Goal: Task Accomplishment & Management: Manage account settings

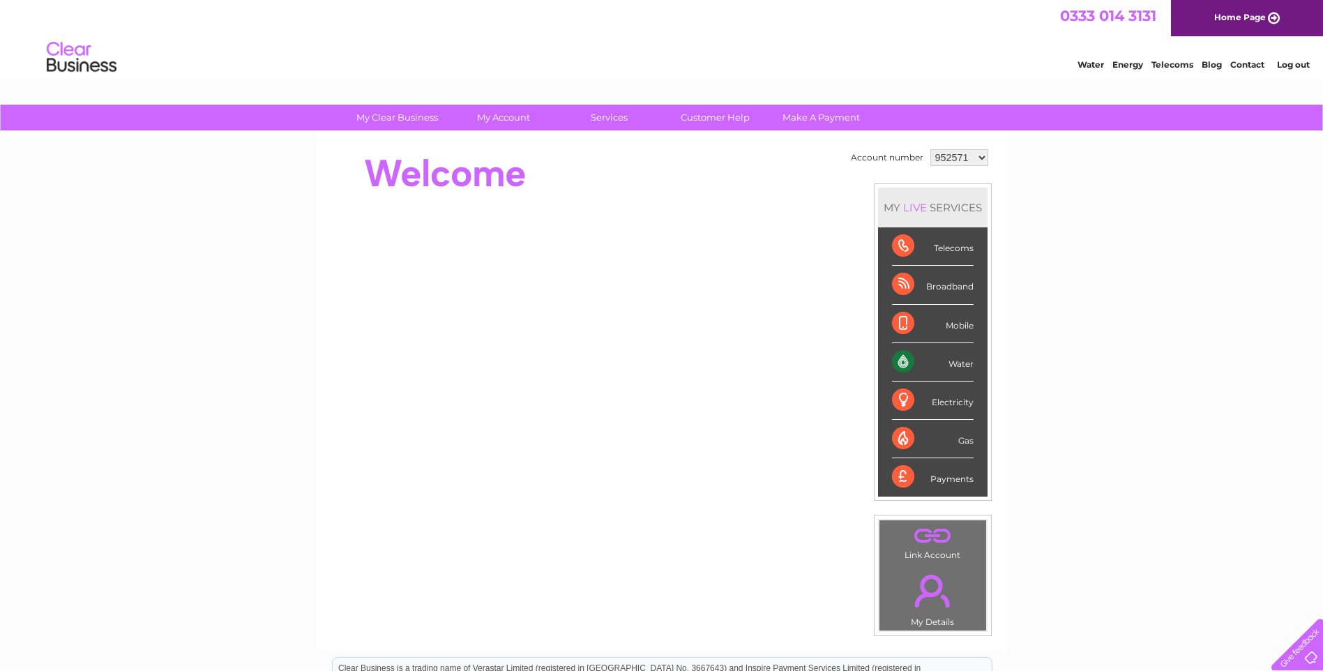
click at [980, 158] on select "952571 1058356 1116108 1117208 1119871" at bounding box center [959, 157] width 58 height 17
click at [1042, 284] on div "My Clear Business Login Details My Details My Preferences Link Account My Accou…" at bounding box center [661, 497] width 1323 height 784
click at [694, 172] on div at bounding box center [584, 174] width 508 height 56
click at [1121, 184] on div "My Clear Business Login Details My Details My Preferences Link Account My Accou…" at bounding box center [661, 497] width 1323 height 784
click at [978, 155] on select "952571 1058356 1116108 1117208 1119871" at bounding box center [959, 157] width 58 height 17
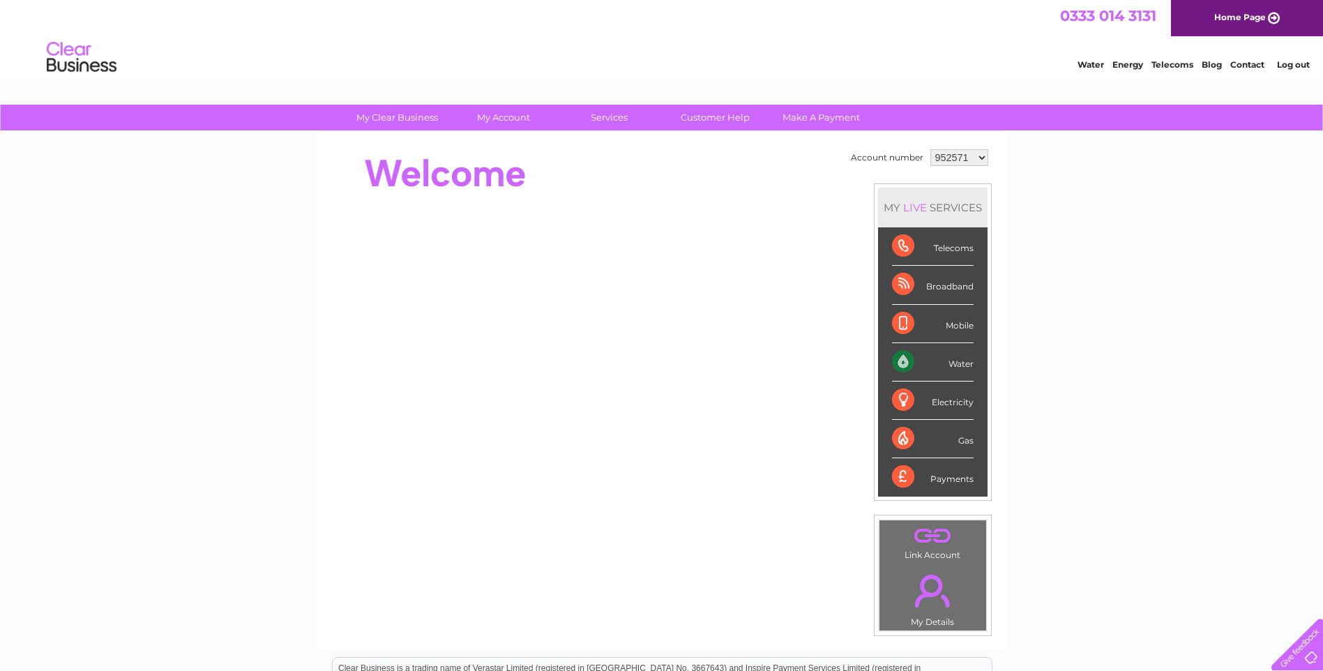
click at [662, 160] on div at bounding box center [584, 174] width 508 height 56
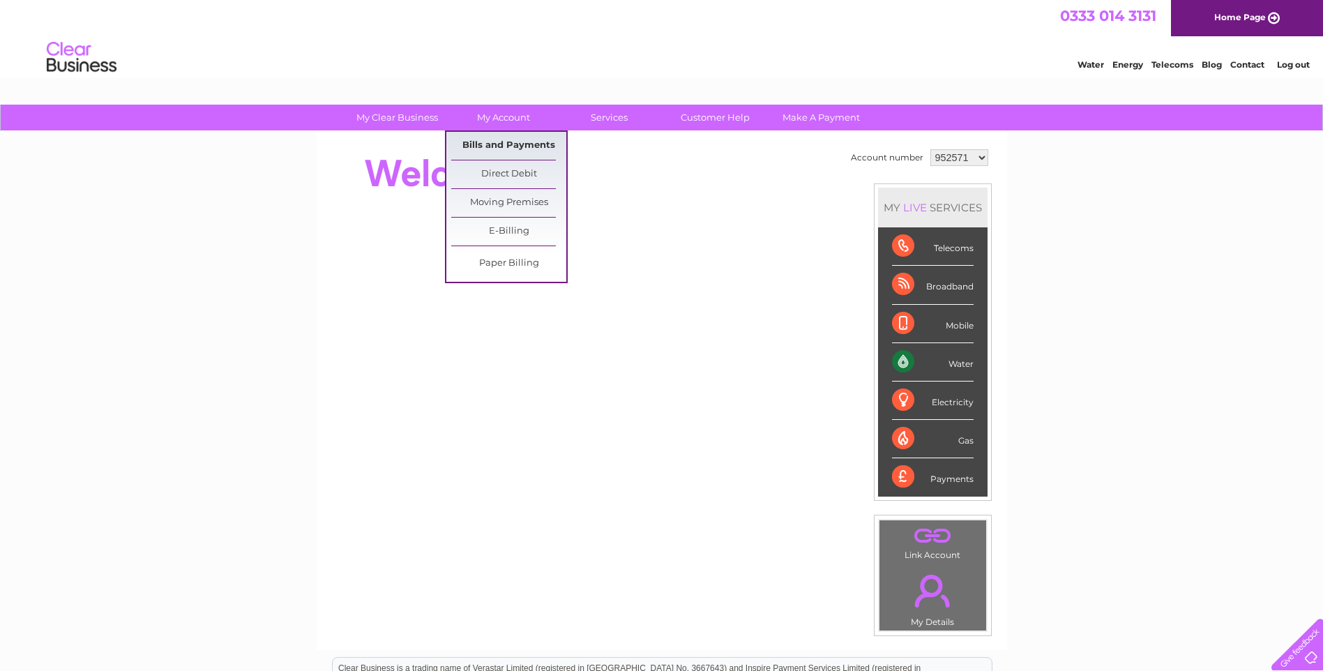
click at [469, 141] on link "Bills and Payments" at bounding box center [508, 146] width 115 height 28
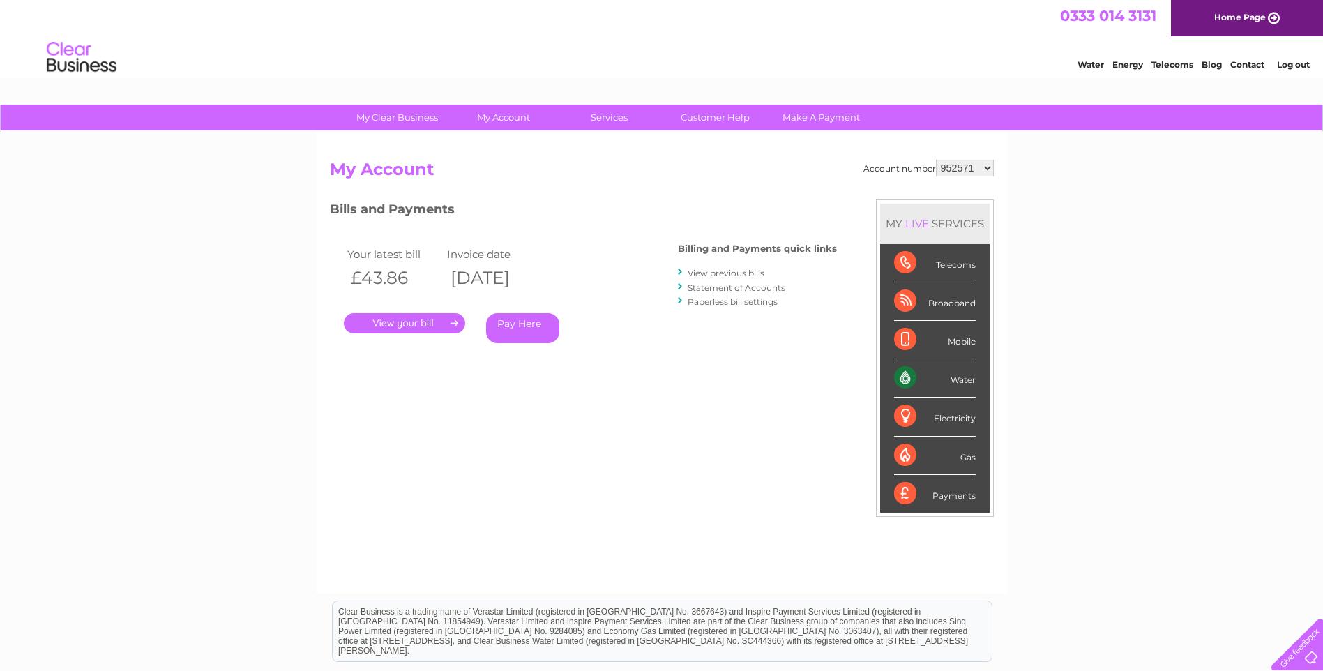
click at [417, 321] on link "." at bounding box center [404, 323] width 121 height 20
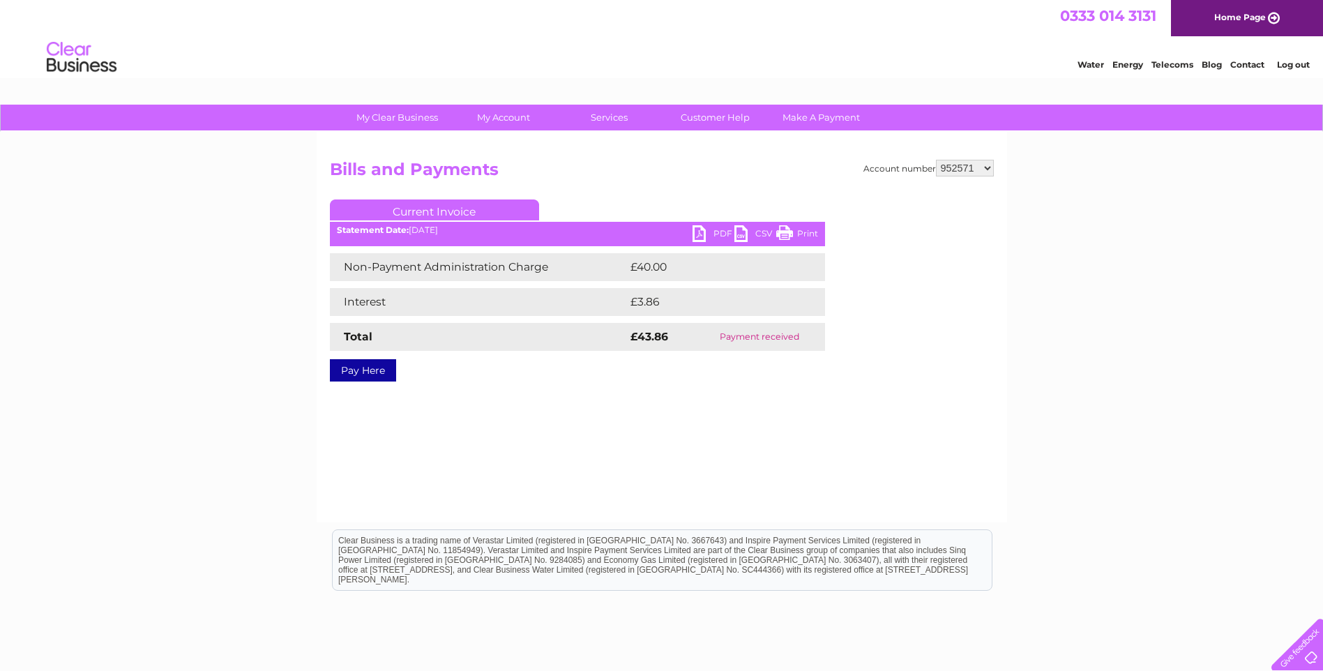
click at [704, 230] on link "PDF" at bounding box center [713, 235] width 42 height 20
click at [989, 169] on select "952571 1058356 1116108 1117208 1119871" at bounding box center [965, 168] width 58 height 17
select select "1058356"
click at [936, 160] on select "952571 1058356 1116108 1117208 1119871" at bounding box center [965, 168] width 58 height 17
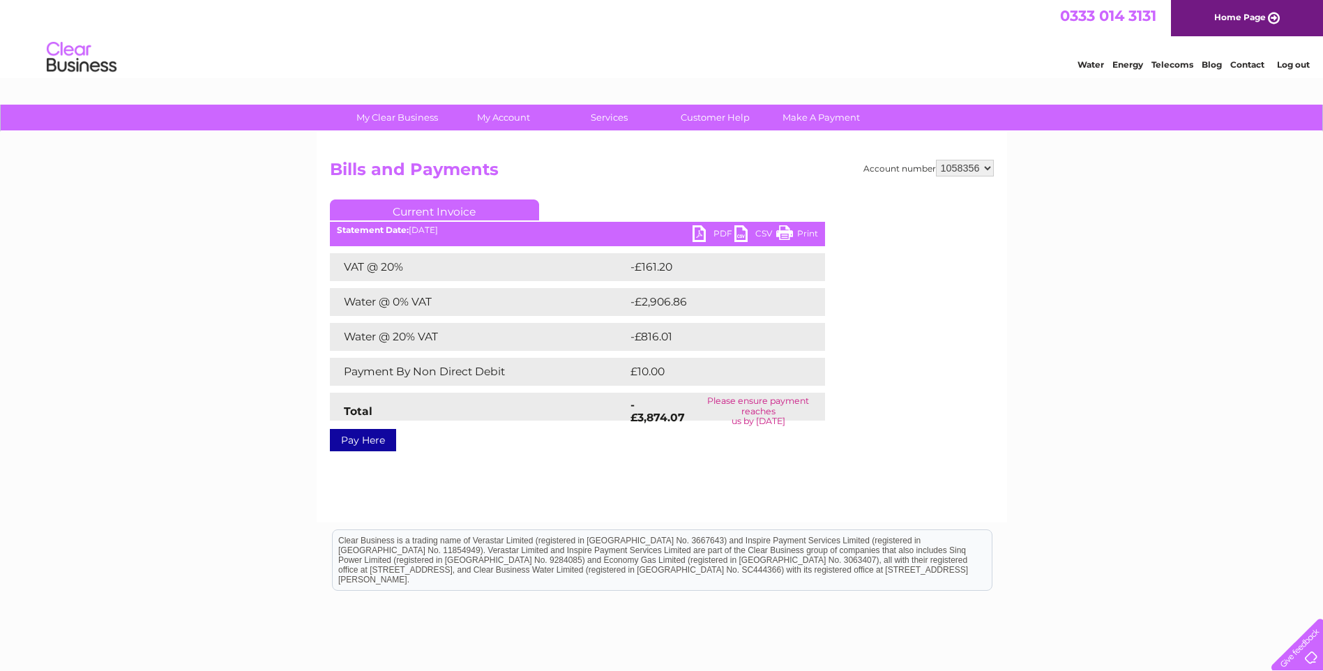
click at [709, 236] on link "PDF" at bounding box center [713, 235] width 42 height 20
click at [991, 165] on select "952571 1058356 1116108 1117208 1119871" at bounding box center [965, 168] width 58 height 17
drag, startPoint x: 1073, startPoint y: 424, endPoint x: 1050, endPoint y: 423, distance: 23.1
click at [1070, 424] on div "My Clear Business Login Details My Details My Preferences Link Account My Accou…" at bounding box center [661, 433] width 1323 height 656
click at [648, 175] on h2 "Bills and Payments" at bounding box center [662, 173] width 664 height 26
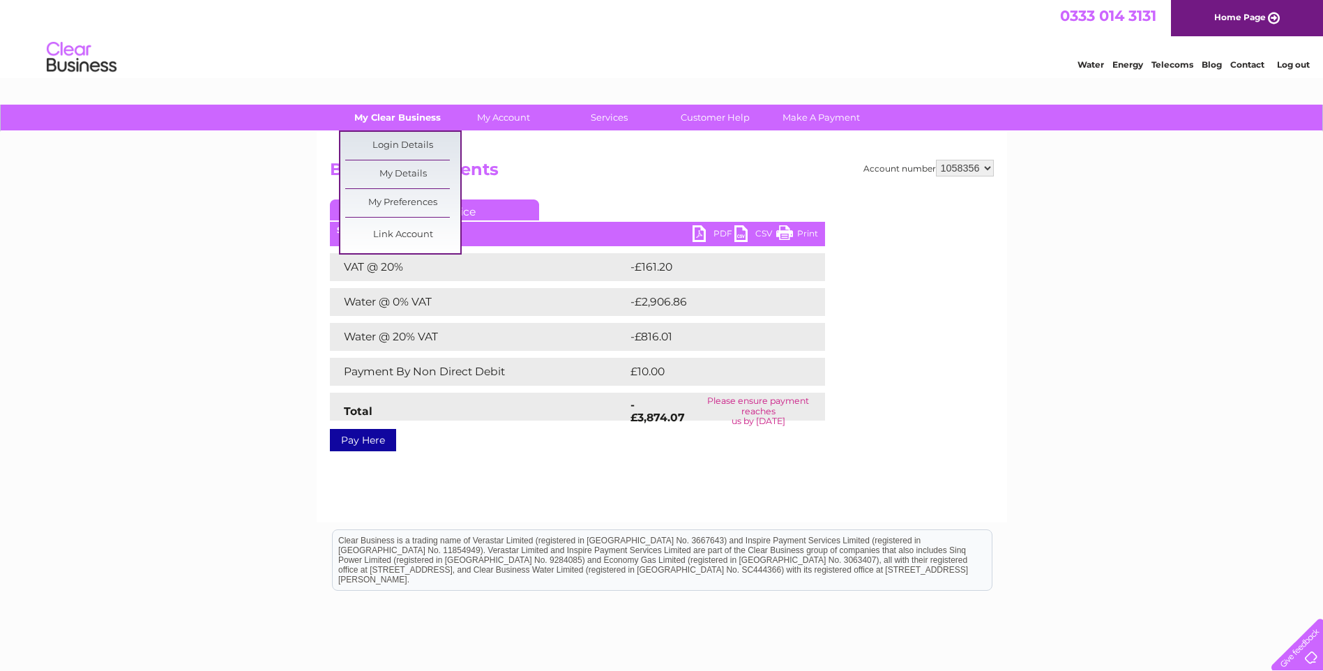
click at [369, 117] on link "My Clear Business" at bounding box center [397, 118] width 115 height 26
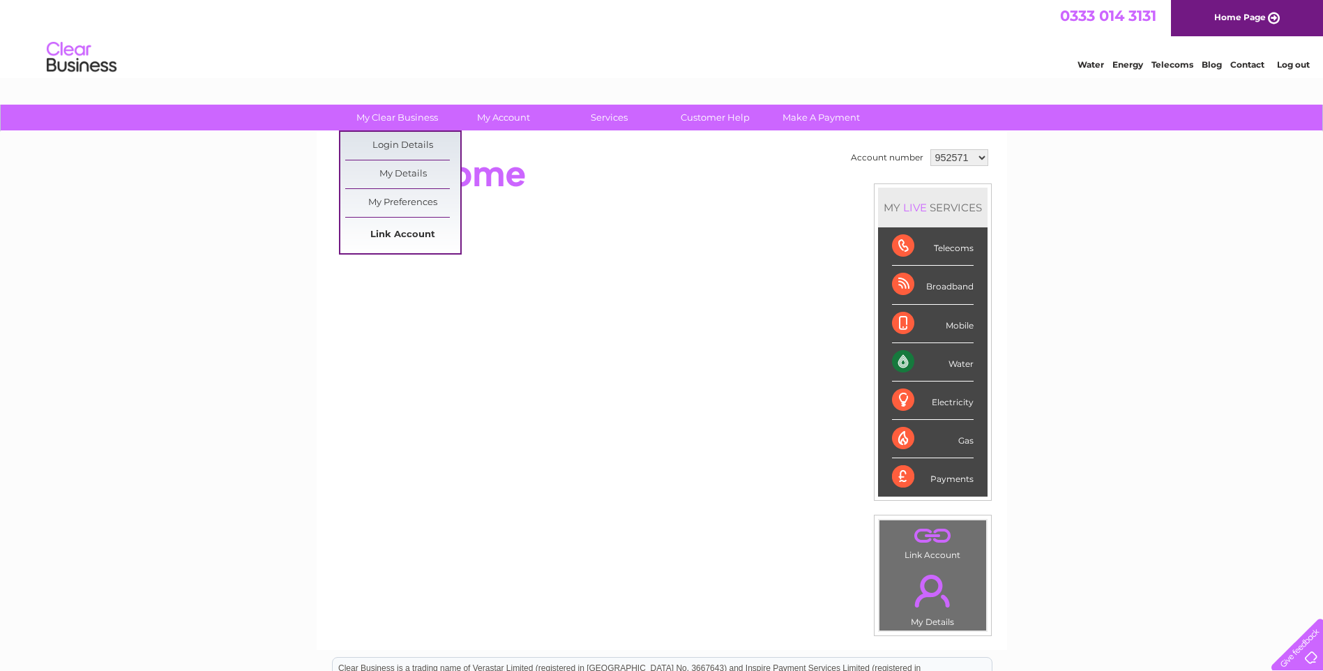
click at [393, 234] on link "Link Account" at bounding box center [402, 235] width 115 height 28
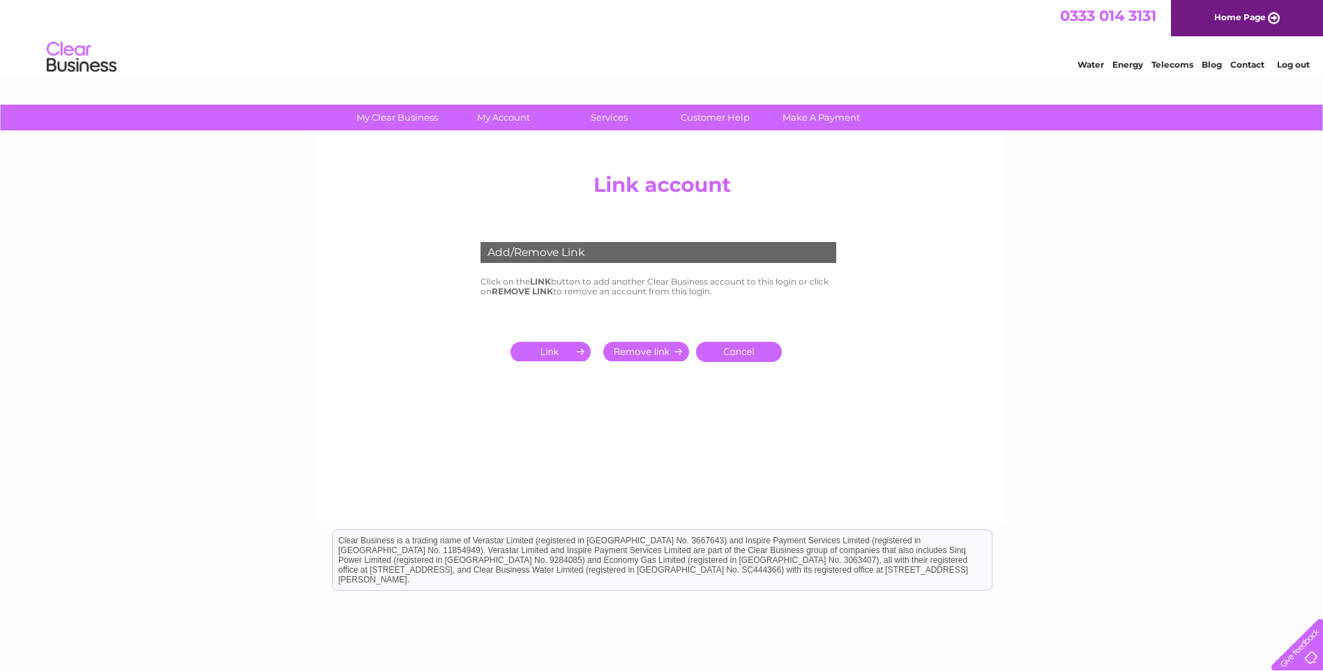
click at [533, 350] on input "submit" at bounding box center [553, 352] width 86 height 20
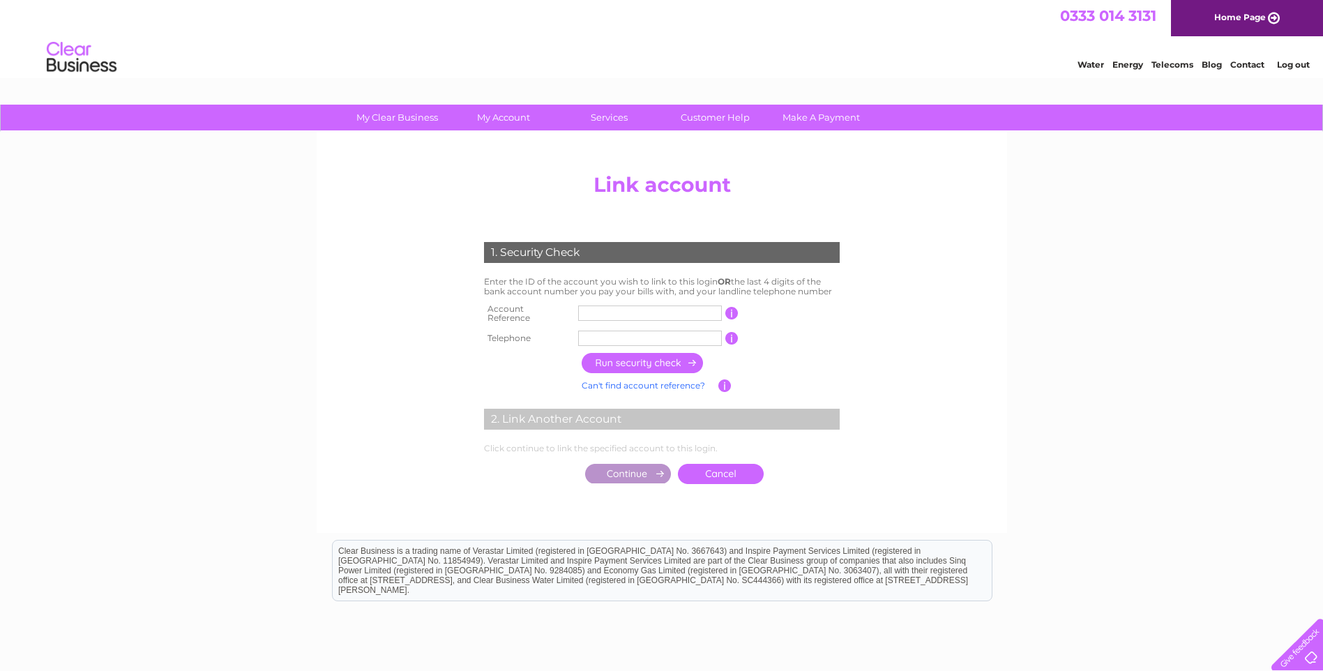
click at [595, 308] on input "text" at bounding box center [650, 312] width 144 height 15
type input "1319556"
click at [593, 332] on input "text" at bounding box center [650, 338] width 144 height 15
click at [659, 362] on input "button" at bounding box center [643, 363] width 123 height 20
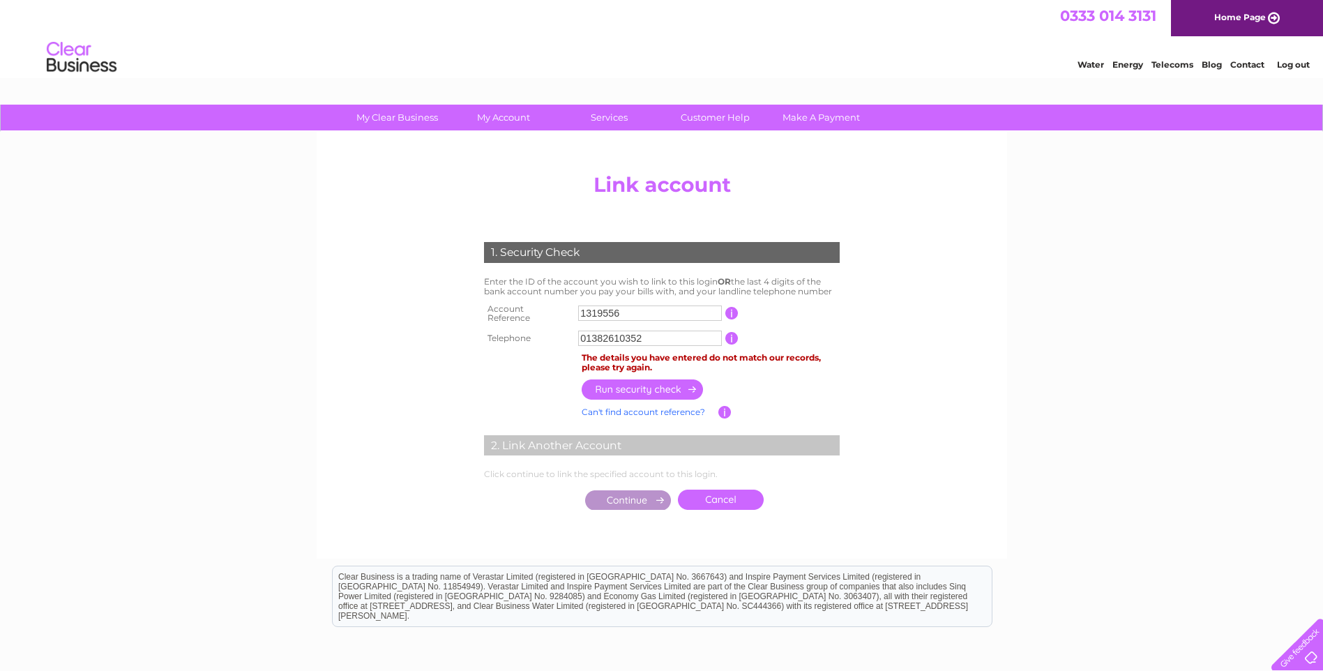
click at [641, 309] on input "1319556" at bounding box center [650, 312] width 144 height 15
drag, startPoint x: 659, startPoint y: 337, endPoint x: 760, endPoint y: 340, distance: 101.1
click at [660, 337] on input "01382610352" at bounding box center [650, 338] width 144 height 15
type input "0"
type input "07507796577"
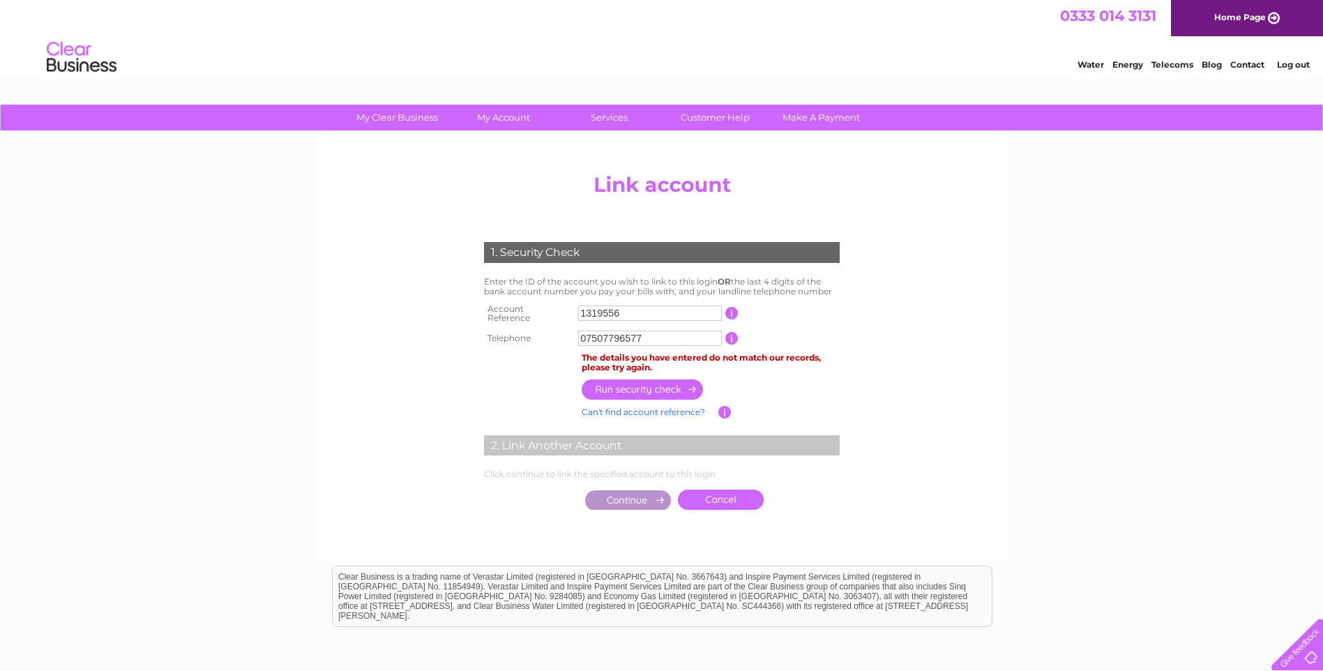
click at [647, 379] on input "button" at bounding box center [643, 389] width 123 height 20
click at [612, 382] on input "button" at bounding box center [643, 389] width 123 height 20
drag, startPoint x: 863, startPoint y: 388, endPoint x: 853, endPoint y: 386, distance: 10.2
click at [862, 388] on div "1. Security Check Enter the ID of the account you wish to link to this login OR…" at bounding box center [661, 372] width 420 height 289
click at [714, 490] on link "Cancel" at bounding box center [721, 500] width 86 height 20
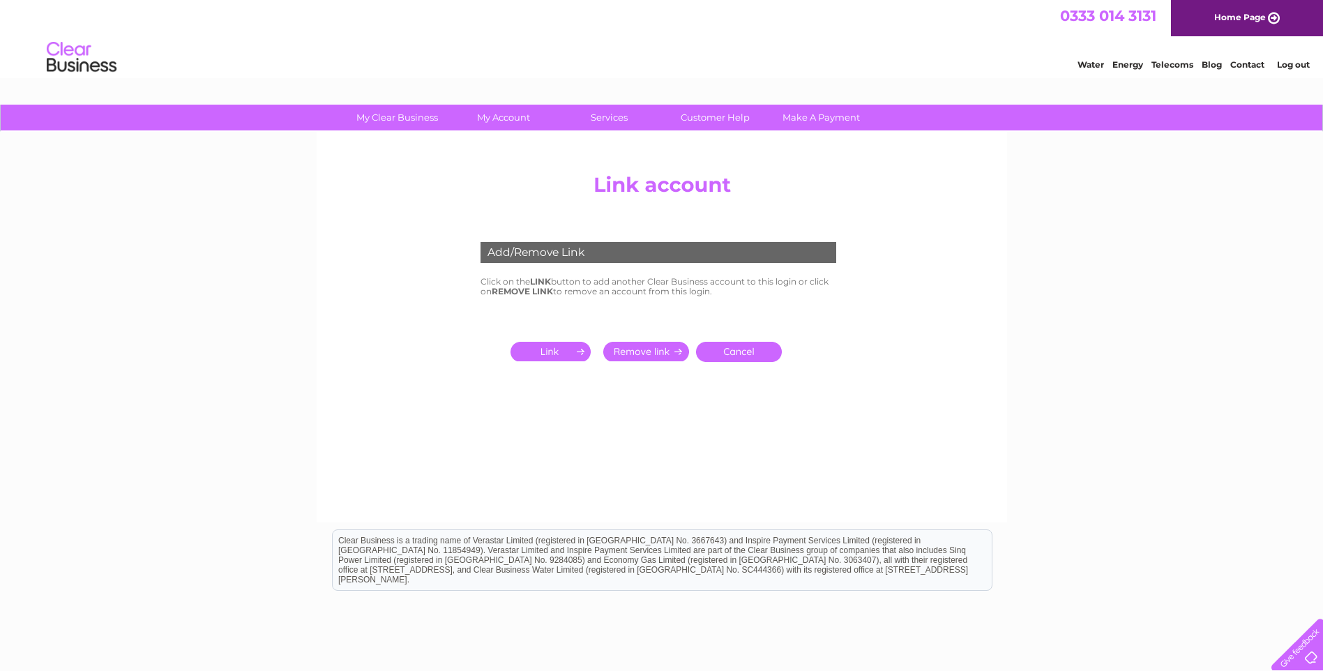
click at [903, 475] on div "Add/Remove Link Click on the LINK button to add another Clear Business account …" at bounding box center [662, 327] width 690 height 390
click at [540, 346] on input "submit" at bounding box center [553, 352] width 86 height 20
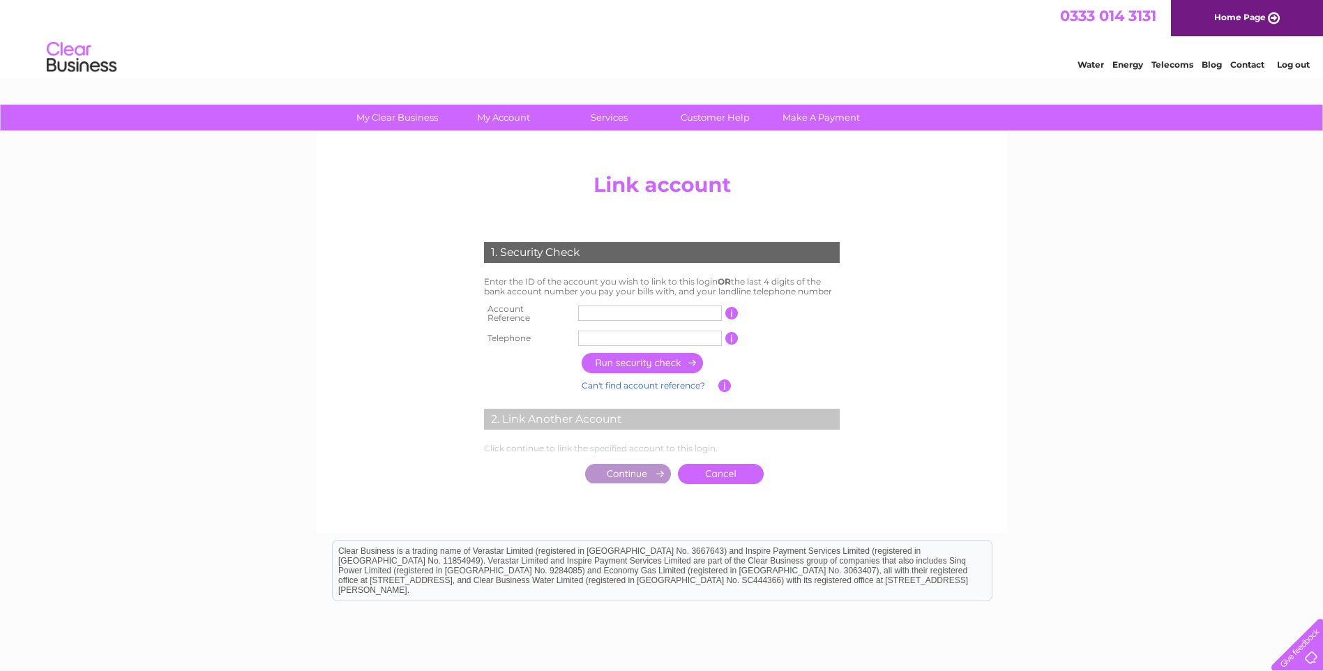
click at [618, 311] on input "text" at bounding box center [650, 312] width 144 height 15
type input "c"
type input "CB131955"
drag, startPoint x: 636, startPoint y: 333, endPoint x: 650, endPoint y: 334, distance: 14.0
click at [635, 333] on input "text" at bounding box center [650, 338] width 144 height 15
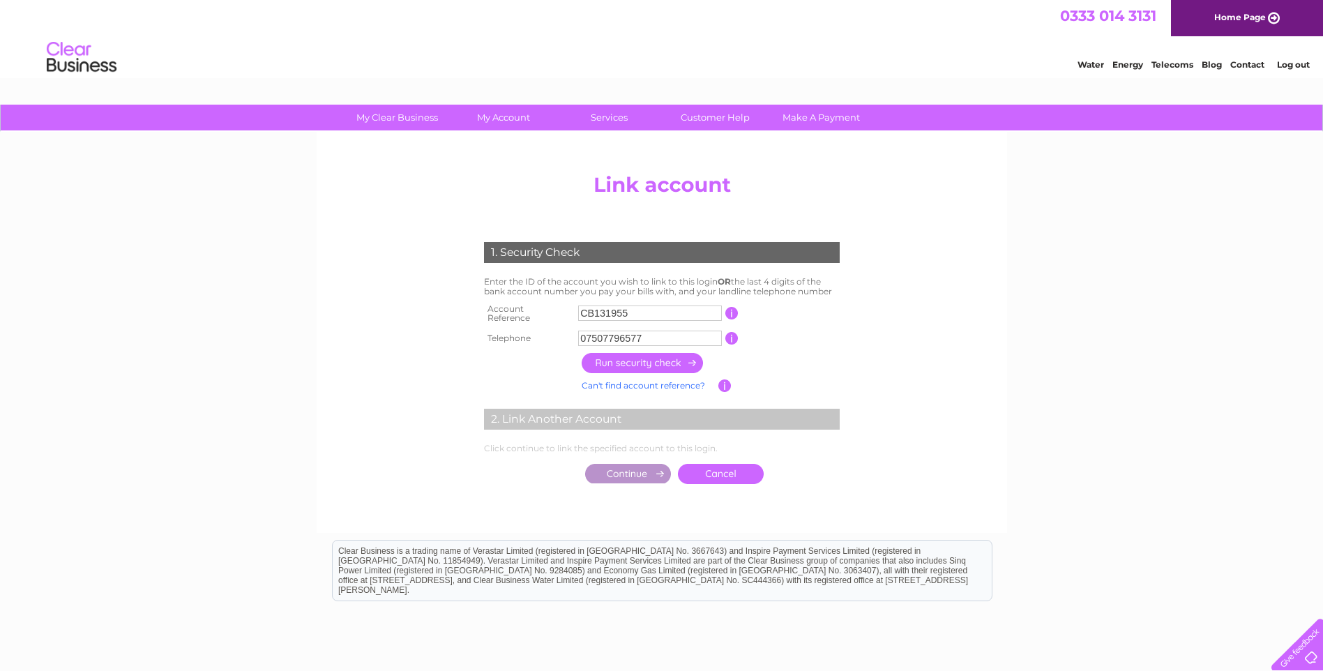
type input "07507796577"
click at [628, 356] on input "button" at bounding box center [643, 363] width 123 height 20
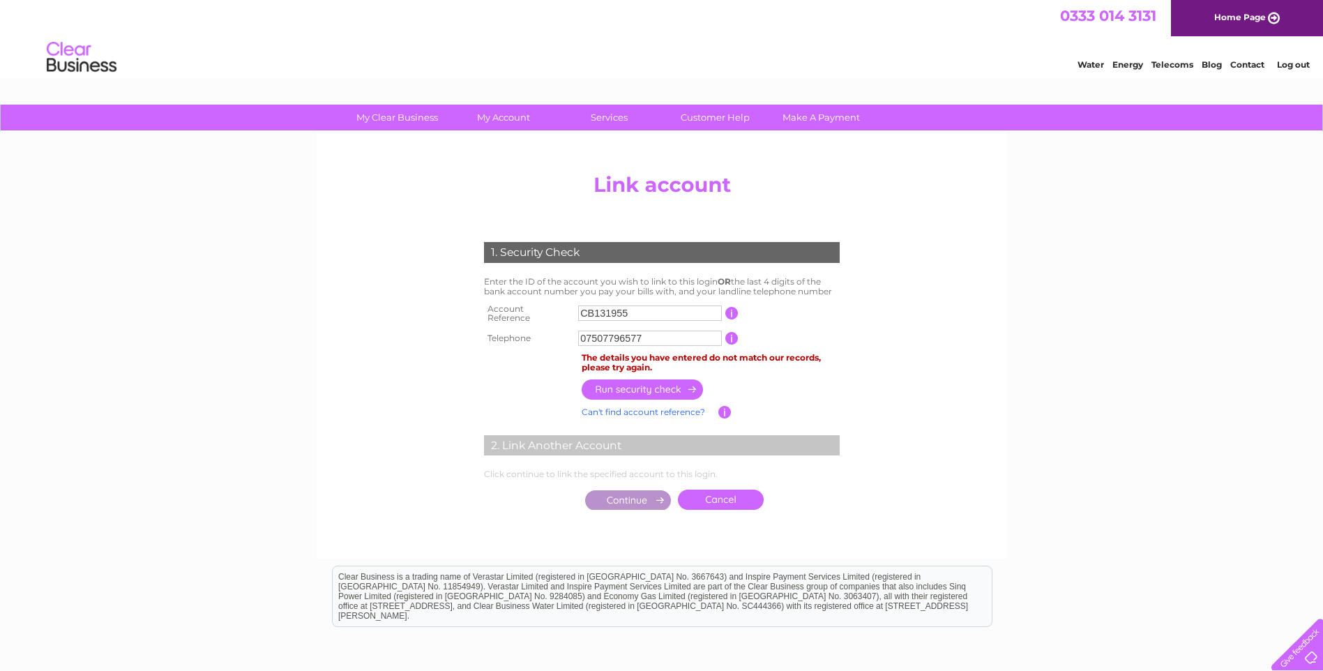
drag, startPoint x: 1250, startPoint y: 340, endPoint x: 1253, endPoint y: 329, distance: 11.7
click at [1253, 329] on div "My Clear Business Login Details My Details My Preferences Link Account My Accou…" at bounding box center [661, 451] width 1323 height 692
